Goal: Register for event/course

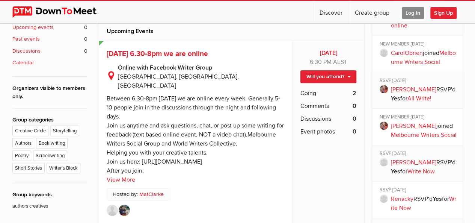
scroll to position [226, 0]
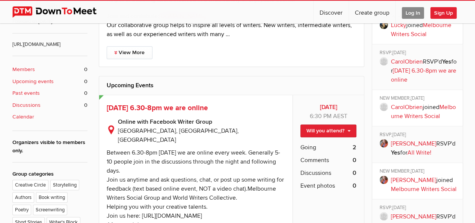
click at [351, 128] on link "Will you attend?" at bounding box center [329, 130] width 56 height 13
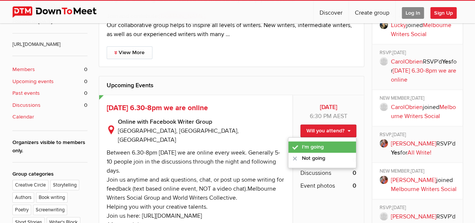
click at [333, 144] on link "I'm going" at bounding box center [323, 146] width 68 height 11
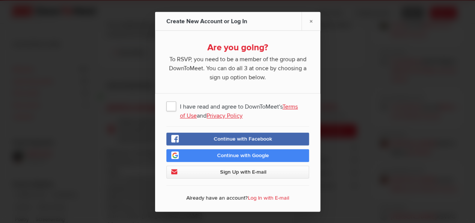
click at [173, 106] on span "I have read and agree to DownToMeet's Terms of Use and Privacy Policy" at bounding box center [237, 106] width 143 height 14
click at [0, 0] on input "I have read and agree to DownToMeet's Terms of Use and Privacy Policy" at bounding box center [0, 0] width 0 height 0
click at [190, 154] on link "Continue with Google" at bounding box center [237, 155] width 143 height 13
click at [261, 195] on link "Log In with E-mail" at bounding box center [268, 197] width 41 height 6
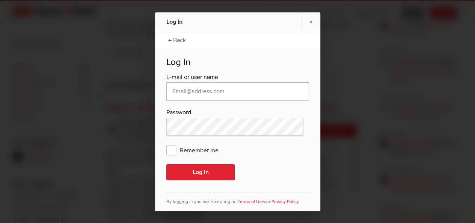
click at [229, 92] on input "text" at bounding box center [237, 91] width 143 height 18
drag, startPoint x: 212, startPoint y: 141, endPoint x: 172, endPoint y: 150, distance: 40.8
click at [172, 150] on span "Remember me" at bounding box center [196, 150] width 60 height 14
click at [0, 0] on input "Remember me" at bounding box center [0, 0] width 0 height 0
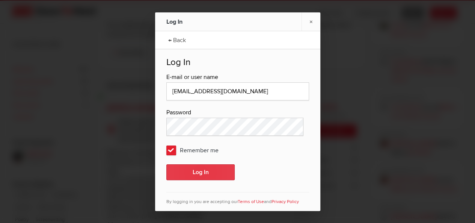
click at [178, 170] on button "Log In" at bounding box center [200, 172] width 68 height 16
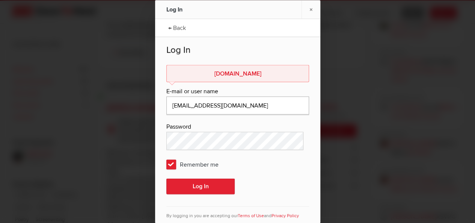
click at [246, 105] on input "[EMAIL_ADDRESS][DOMAIN_NAME]" at bounding box center [237, 105] width 143 height 18
type input "[EMAIL_ADDRESS][DOMAIN_NAME]"
click at [211, 184] on button "Log In" at bounding box center [200, 186] width 68 height 16
click at [311, 7] on link "×" at bounding box center [311, 9] width 19 height 18
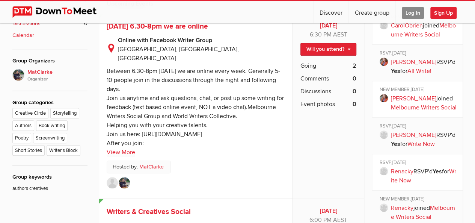
scroll to position [253, 0]
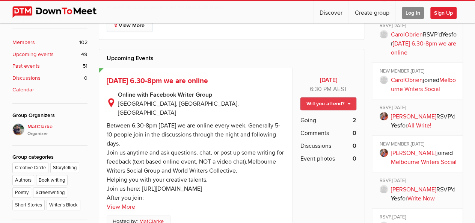
click at [322, 103] on link "Will you attend?" at bounding box center [329, 103] width 56 height 13
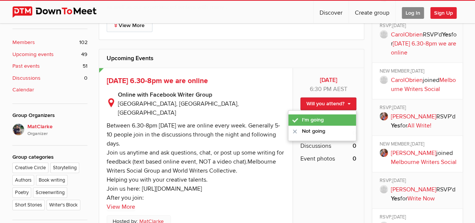
click at [319, 117] on link "I'm going" at bounding box center [323, 119] width 68 height 11
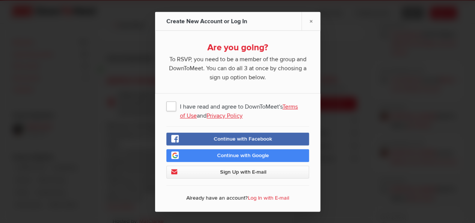
click at [252, 152] on span "Continue with Google" at bounding box center [243, 155] width 52 height 6
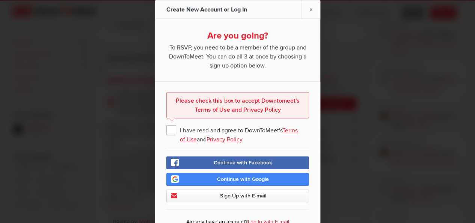
click at [170, 130] on span "I have read and agree to DownToMeet's Terms of Use and Privacy Policy" at bounding box center [237, 129] width 143 height 14
click at [0, 0] on input "I have read and agree to DownToMeet's Terms of Use and Privacy Policy" at bounding box center [0, 0] width 0 height 0
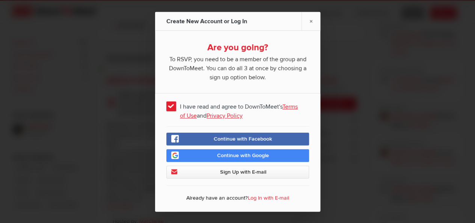
click at [195, 157] on link "Continue with Google" at bounding box center [237, 155] width 143 height 13
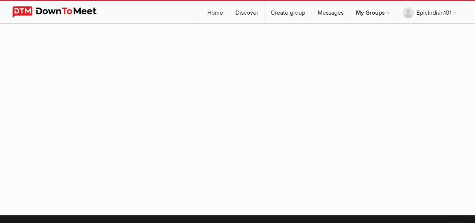
scroll to position [20, 0]
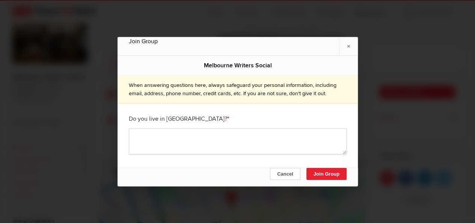
scroll to position [157, 0]
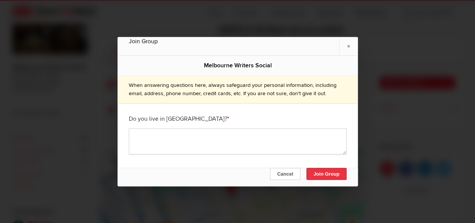
click at [316, 171] on button "Join Group" at bounding box center [326, 174] width 40 height 12
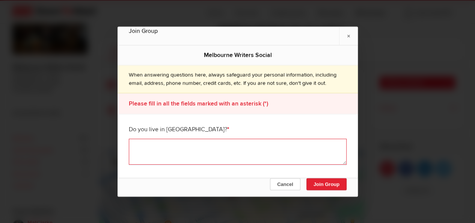
click at [285, 148] on textarea at bounding box center [238, 152] width 218 height 26
type textarea "yes"
click at [320, 181] on button "Join Group" at bounding box center [326, 184] width 40 height 12
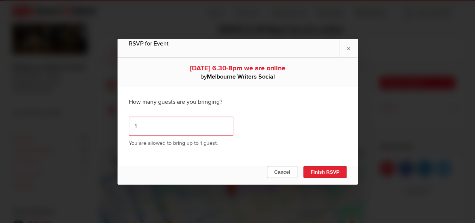
click at [222, 123] on input "1" at bounding box center [181, 125] width 104 height 19
click at [222, 122] on input "1" at bounding box center [181, 125] width 104 height 19
click at [222, 126] on input "0" at bounding box center [181, 125] width 104 height 19
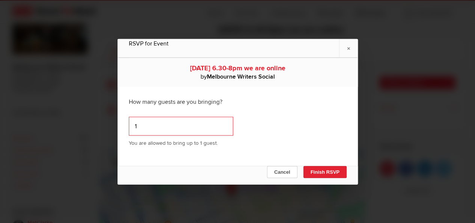
type input "1"
click at [222, 124] on input "1" at bounding box center [181, 125] width 104 height 19
click at [223, 125] on input "1" at bounding box center [181, 125] width 104 height 19
click at [222, 124] on input "1" at bounding box center [181, 125] width 104 height 19
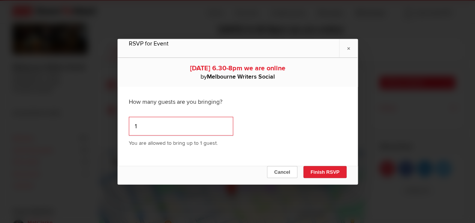
click at [221, 124] on input "1" at bounding box center [181, 125] width 104 height 19
click at [241, 110] on div "How many guests are you bringing?" at bounding box center [238, 101] width 218 height 19
click at [353, 46] on link "×" at bounding box center [348, 48] width 19 height 18
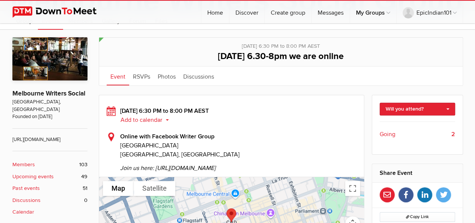
scroll to position [133, 0]
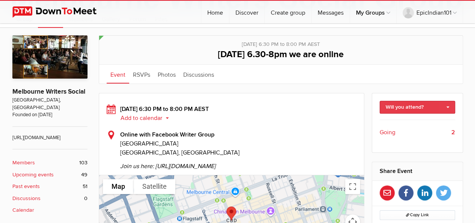
click at [424, 108] on link "Will you attend?" at bounding box center [418, 107] width 76 height 13
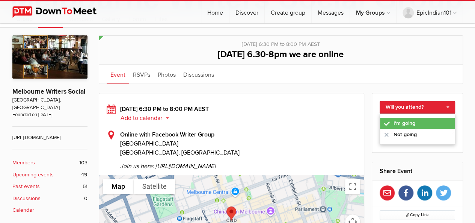
click at [417, 119] on link "I'm going" at bounding box center [417, 123] width 75 height 11
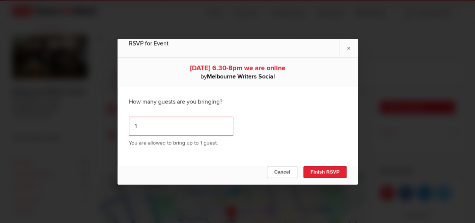
type input "1"
click at [221, 123] on input "1" at bounding box center [181, 125] width 104 height 19
click at [351, 94] on div "How many guests are you bringing? 1 You are allowed to bring up to 1 guest." at bounding box center [238, 122] width 240 height 72
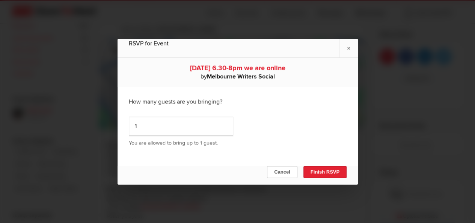
scroll to position [171, 0]
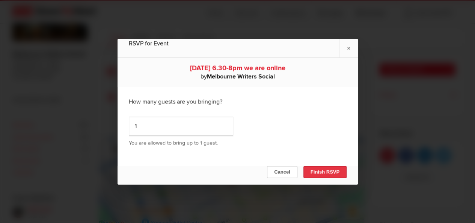
click at [325, 172] on button "Finish RSVP" at bounding box center [324, 172] width 43 height 12
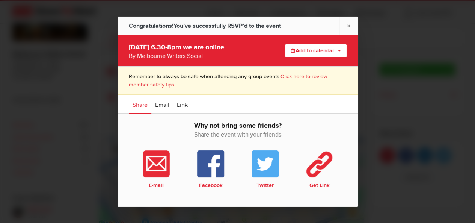
click at [318, 51] on button "Add to calendar" at bounding box center [316, 50] width 62 height 13
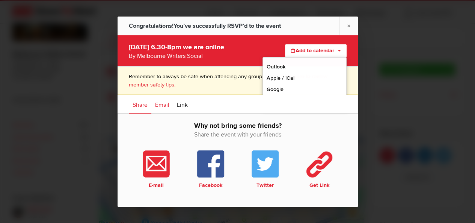
click at [161, 106] on span "Email" at bounding box center [162, 105] width 14 height 8
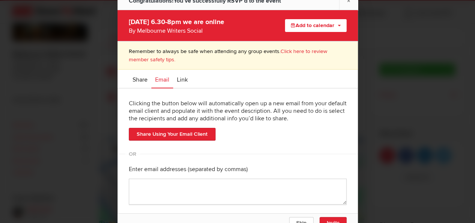
scroll to position [4, 0]
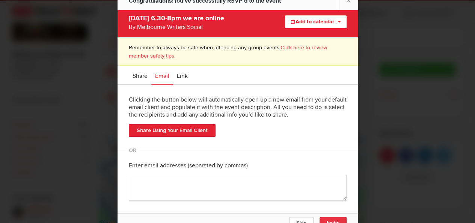
click at [337, 221] on span "Invite" at bounding box center [333, 223] width 13 height 6
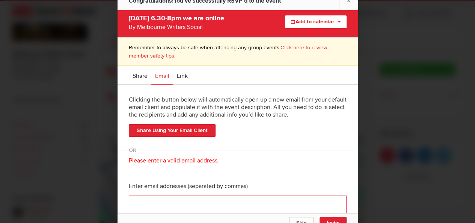
click at [302, 205] on textarea at bounding box center [238, 208] width 218 height 26
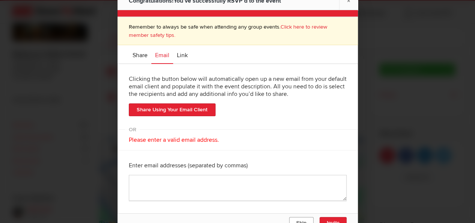
click at [303, 221] on span "Skip" at bounding box center [301, 223] width 10 height 6
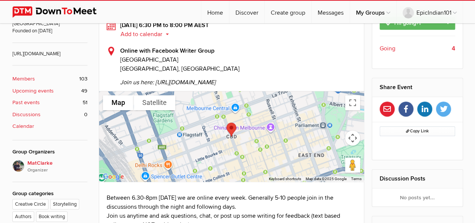
scroll to position [218, 0]
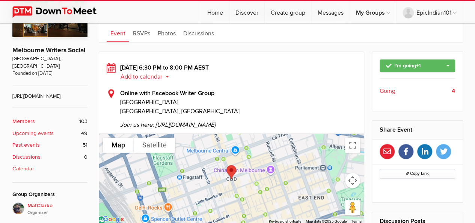
click at [452, 86] on b "4" at bounding box center [453, 90] width 3 height 9
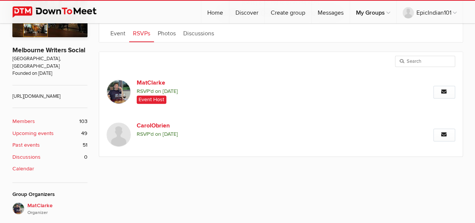
scroll to position [142, 0]
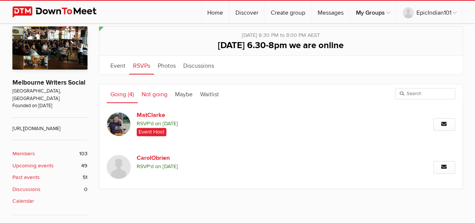
click at [159, 94] on link "Not going" at bounding box center [154, 93] width 33 height 19
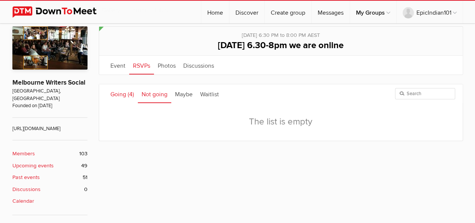
click at [128, 91] on span "(4)" at bounding box center [131, 95] width 6 height 8
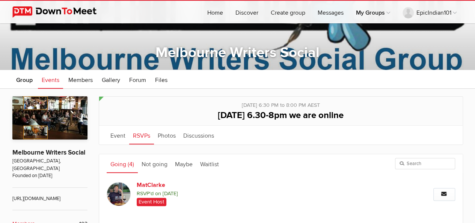
scroll to position [73, 0]
